Goal: Navigation & Orientation: Understand site structure

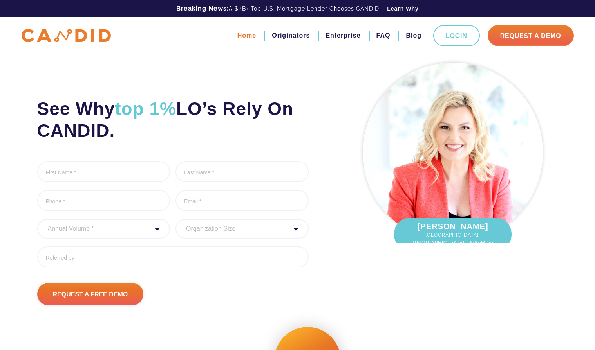
click at [251, 36] on link "Home" at bounding box center [246, 35] width 19 height 13
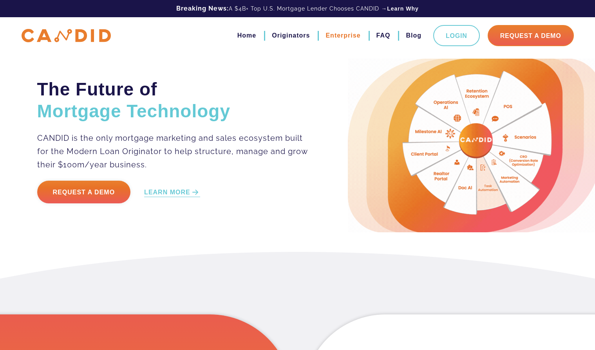
click at [347, 37] on link "Enterprise" at bounding box center [342, 35] width 35 height 13
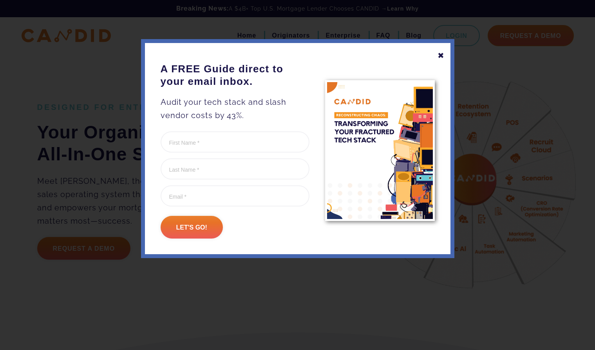
click at [439, 56] on div "✖" at bounding box center [440, 55] width 7 height 13
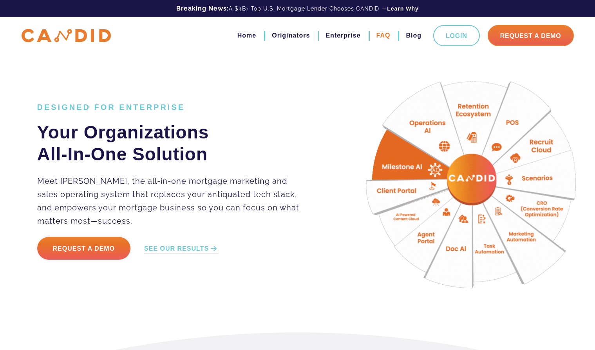
click at [381, 36] on link "FAQ" at bounding box center [383, 35] width 14 height 13
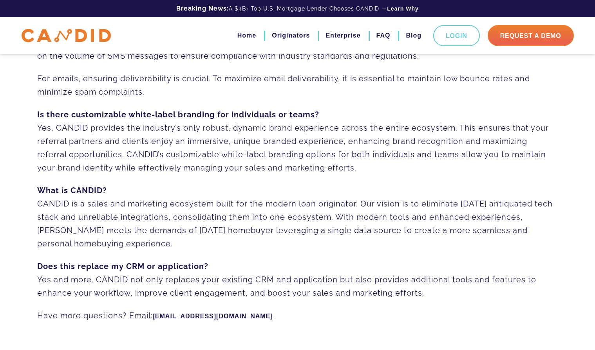
scroll to position [561, 0]
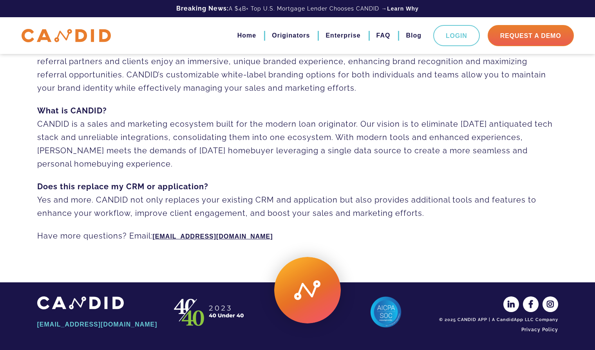
click at [67, 304] on img at bounding box center [80, 303] width 87 height 13
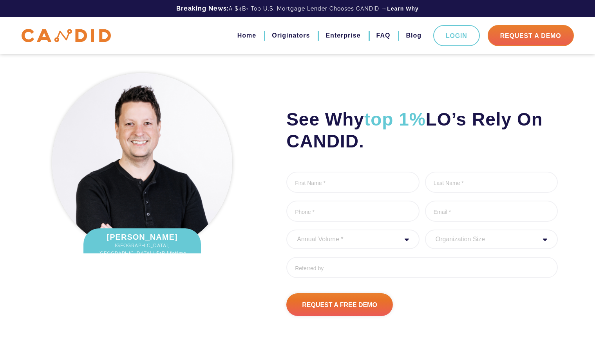
scroll to position [1055, 0]
